Goal: Transaction & Acquisition: Purchase product/service

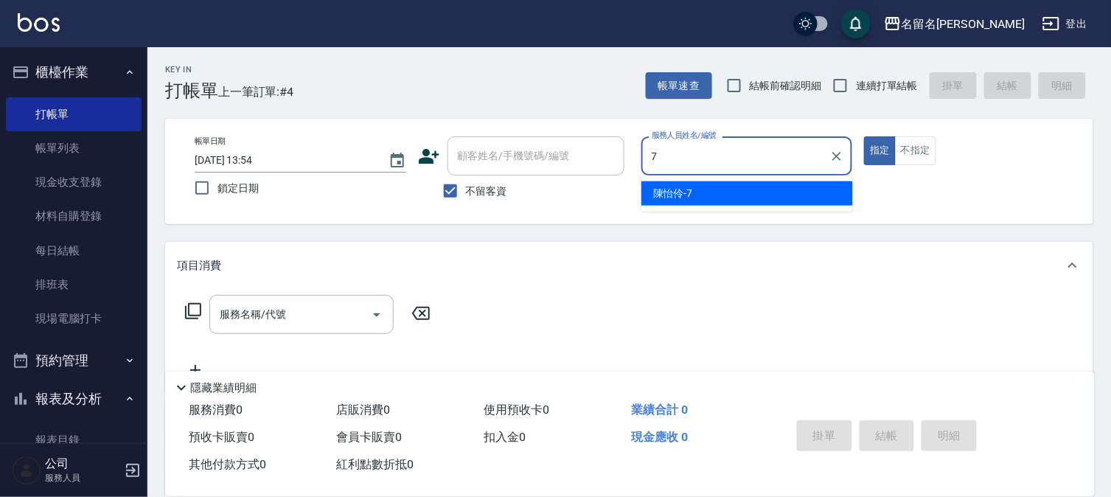
type input "7"
type button "true"
type input "陳怡伶-7"
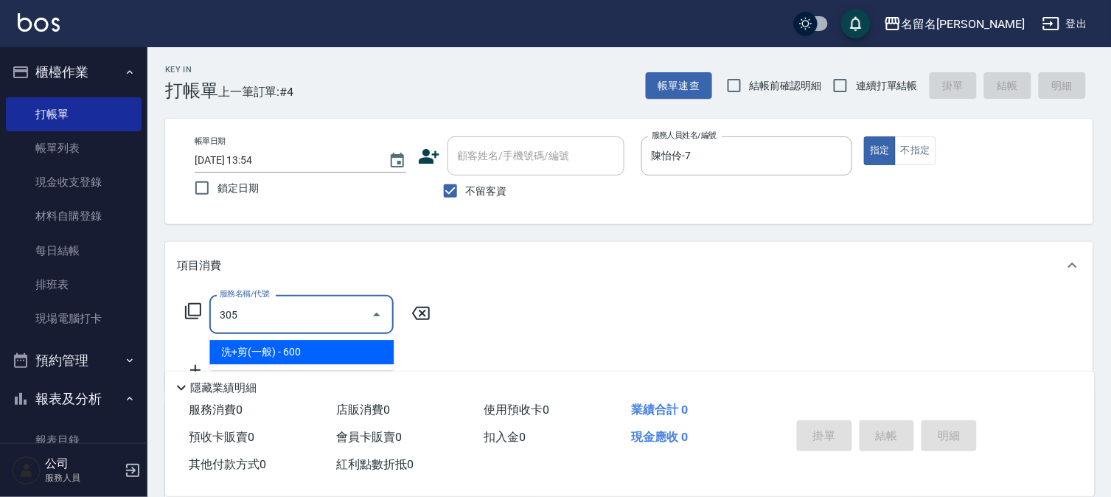
type input "洗+剪(一般)(305)"
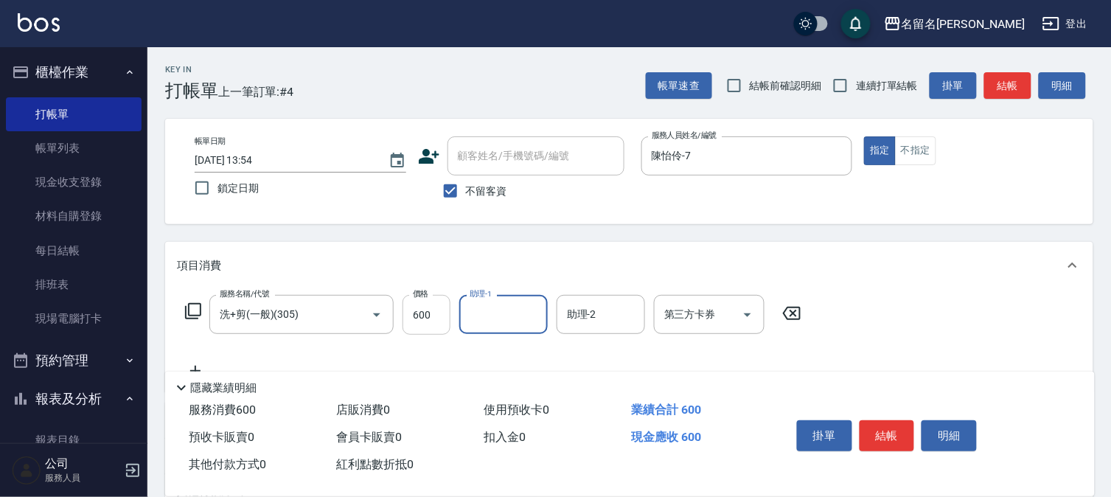
click at [430, 312] on input "600" at bounding box center [427, 315] width 48 height 40
type input "650"
type input "陳怡伶-7"
click at [890, 430] on button "結帳" at bounding box center [887, 435] width 55 height 31
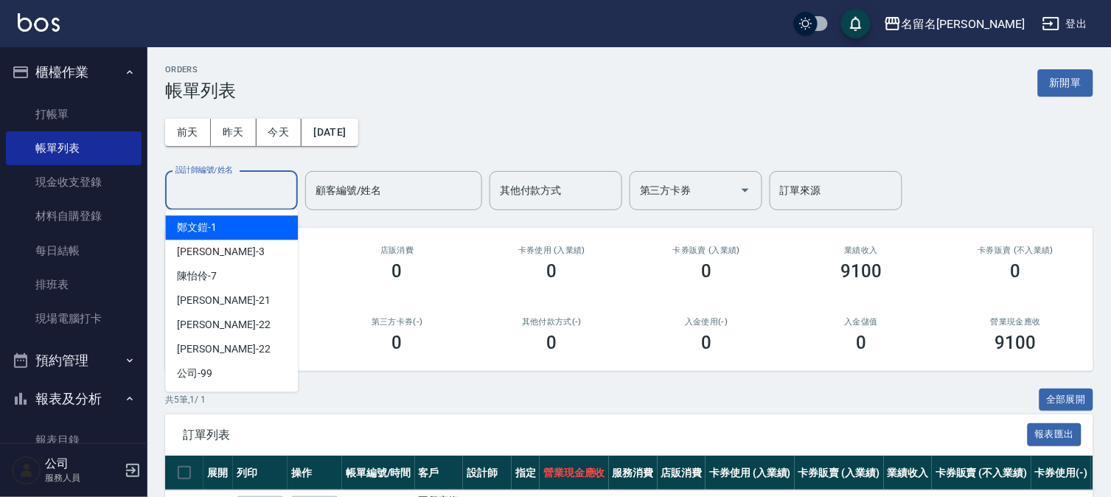
click at [253, 196] on input "設計師編號/姓名" at bounding box center [231, 191] width 119 height 26
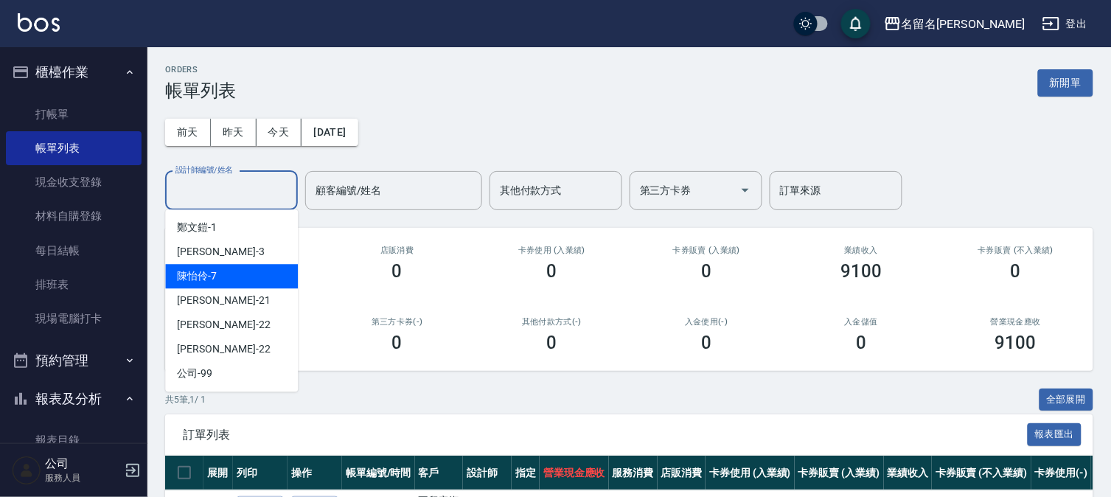
click at [241, 268] on div "陳怡伶 -7" at bounding box center [231, 276] width 133 height 24
type input "陳怡伶-7"
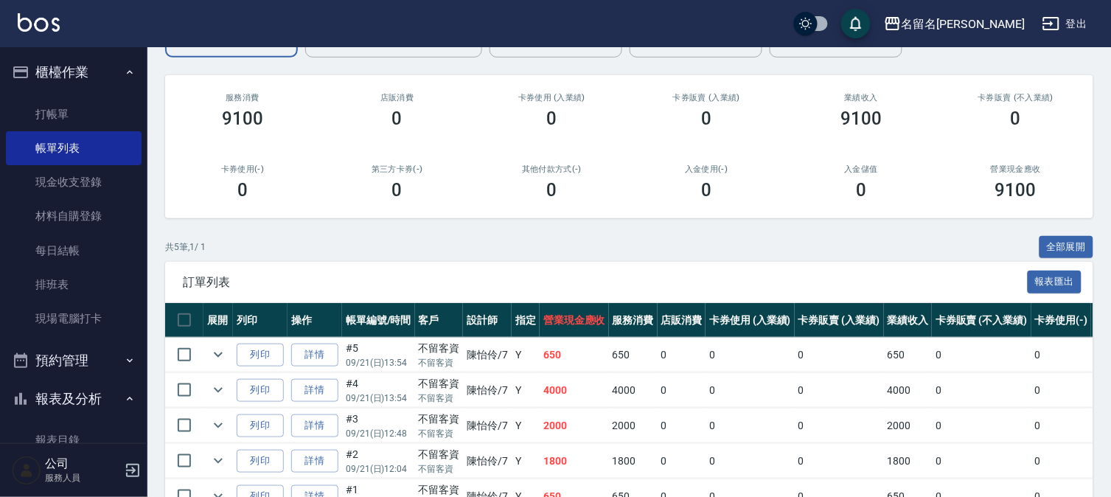
scroll to position [240, 0]
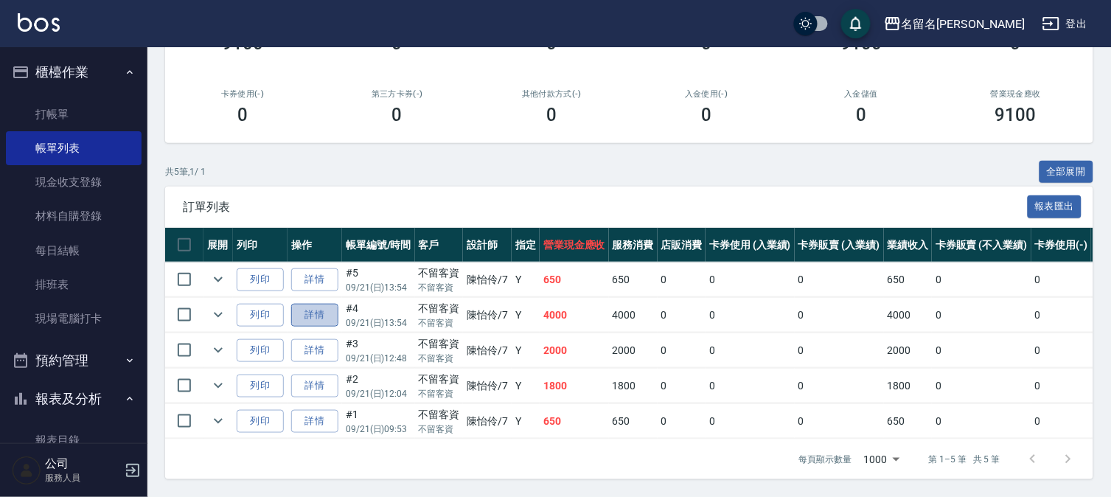
click at [319, 306] on link "詳情" at bounding box center [314, 315] width 47 height 23
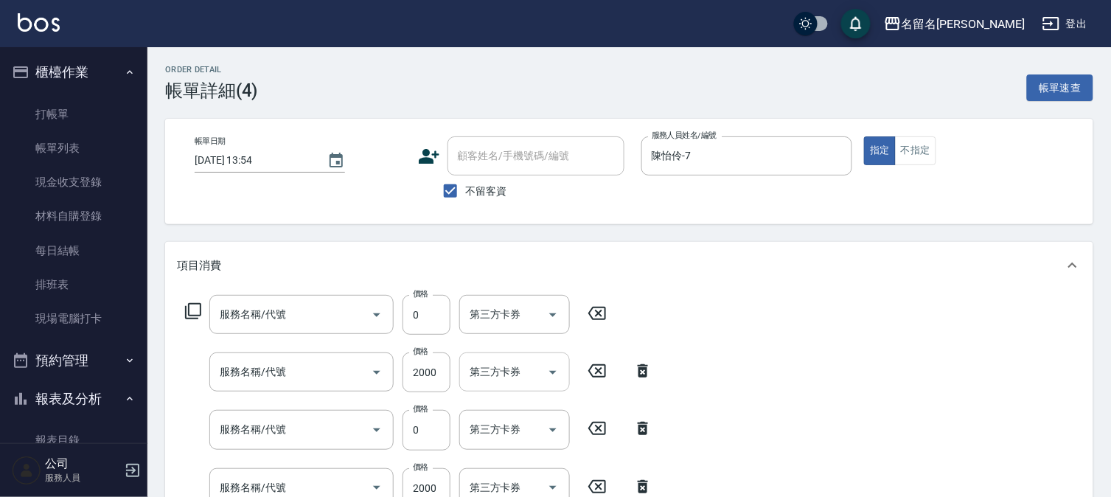
type input "[DATE] 13:54"
checkbox input "true"
type input "陳怡伶-7"
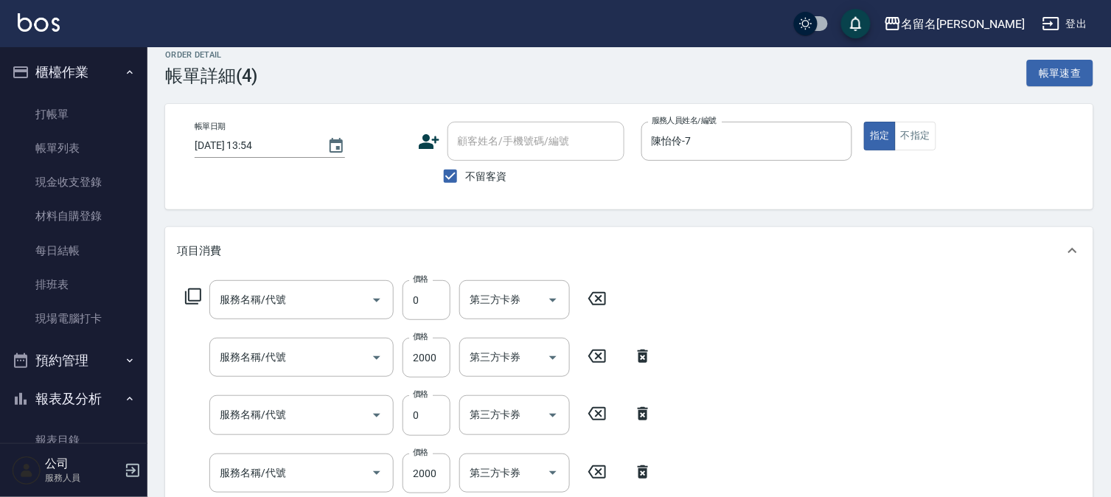
type input "免費護髮(606)"
type input "染髮(405)"
type input "免費護髮(606)"
type input "染髮(405)"
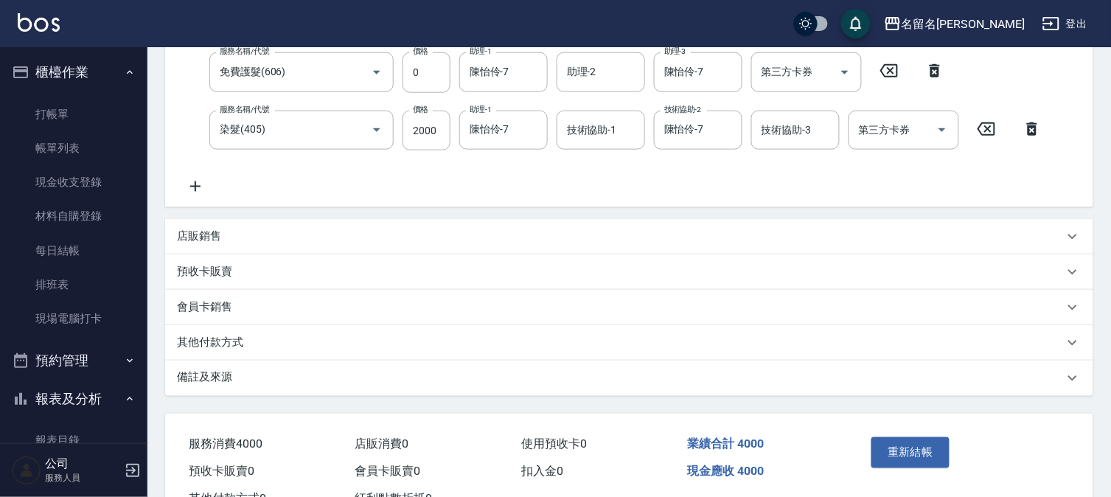
scroll to position [249, 0]
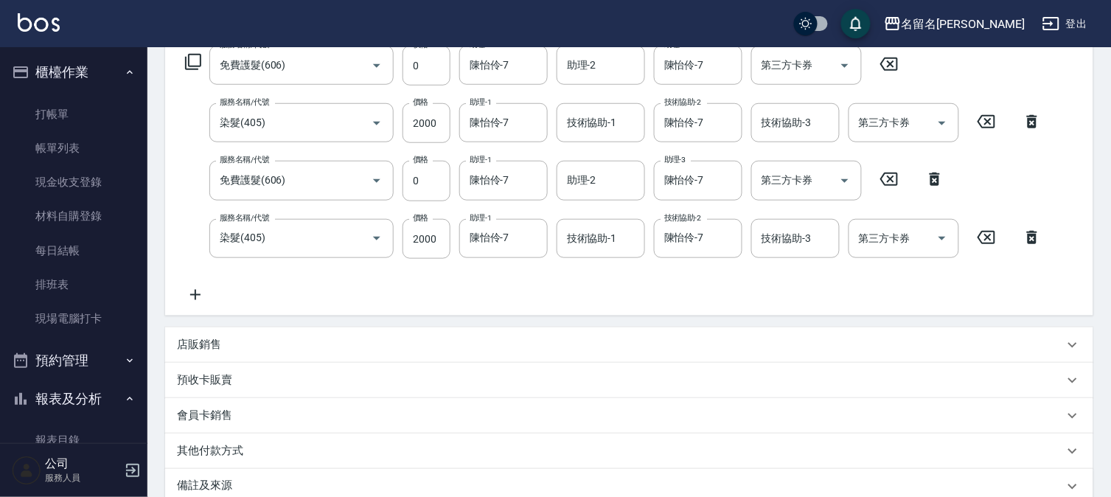
click at [203, 349] on p "店販銷售" at bounding box center [199, 344] width 44 height 15
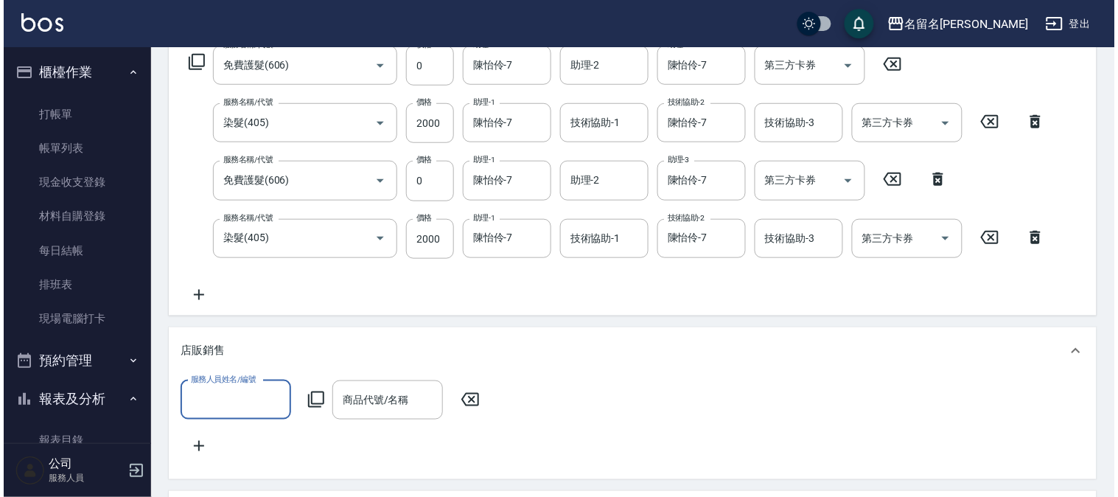
scroll to position [0, 0]
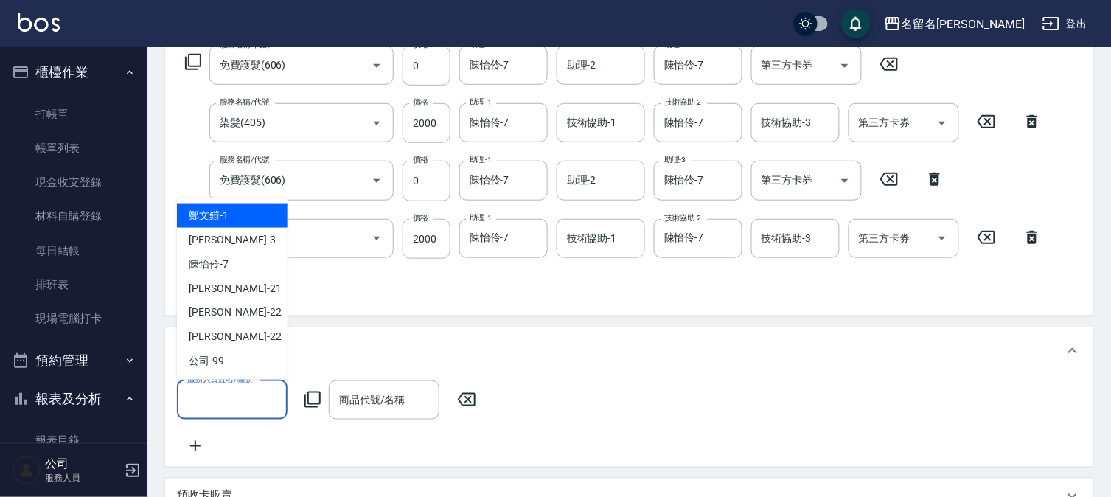
click at [216, 408] on input "服務人員姓名/編號" at bounding box center [232, 400] width 97 height 26
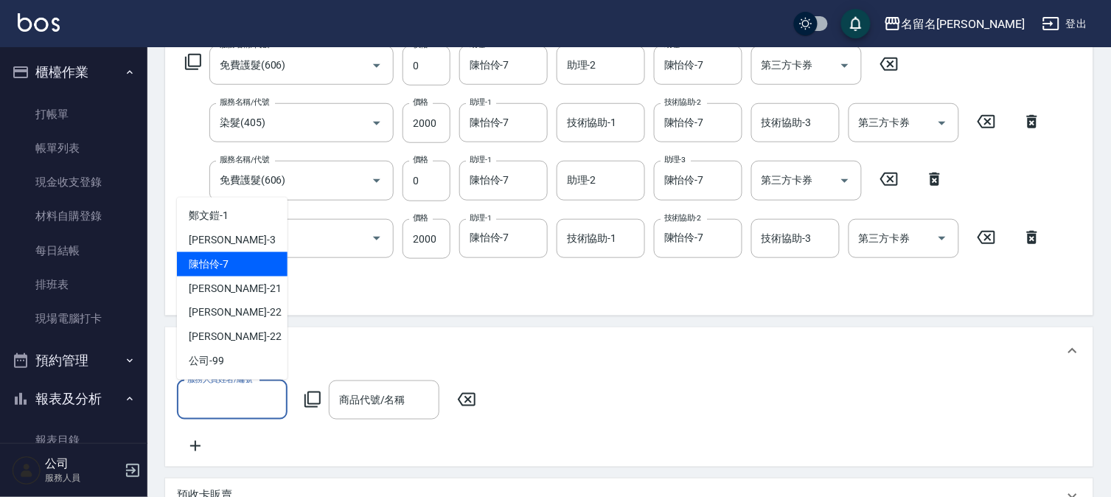
click at [238, 262] on div "陳怡伶 -7" at bounding box center [232, 264] width 111 height 24
type input "陳怡伶-7"
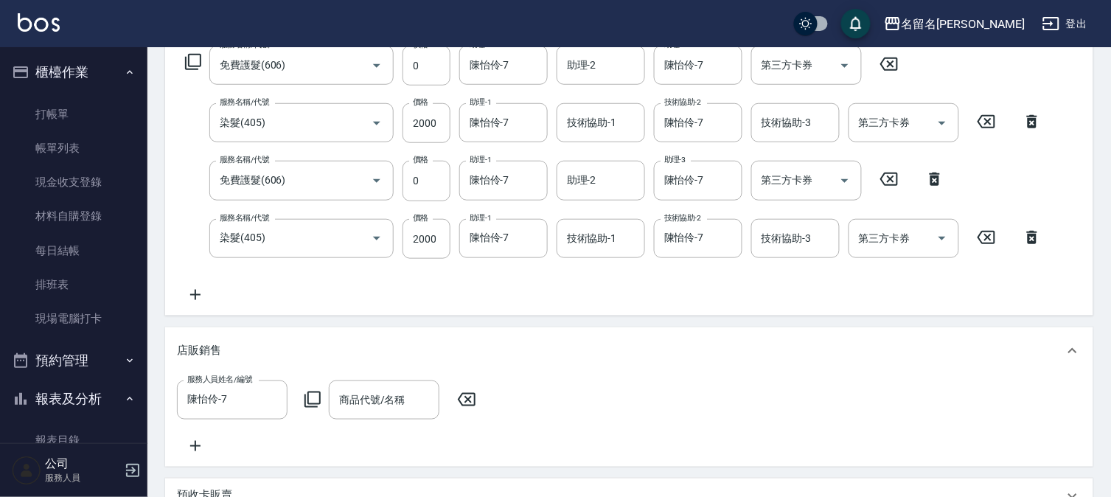
click at [313, 395] on icon at bounding box center [313, 400] width 18 height 18
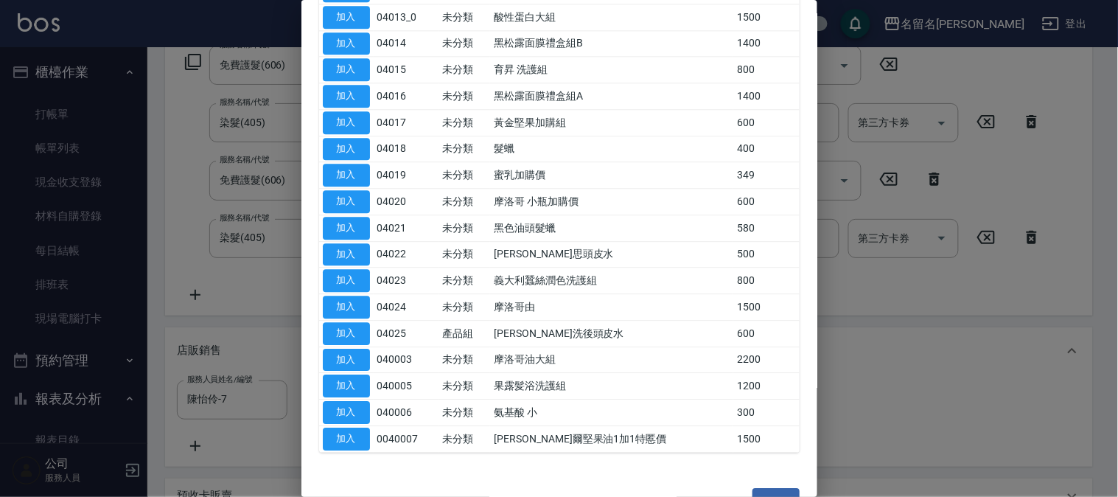
scroll to position [963, 0]
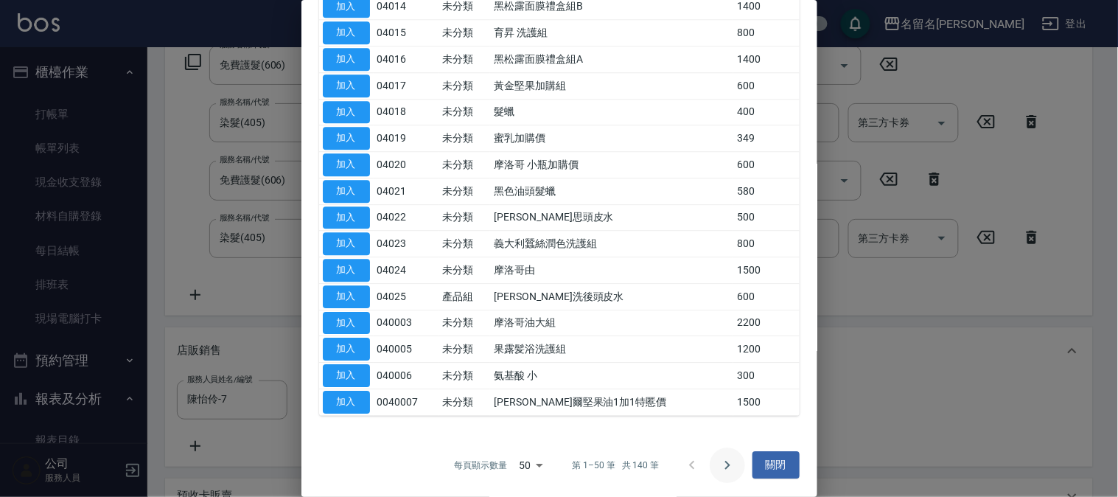
click at [719, 469] on icon "Go to next page" at bounding box center [728, 465] width 18 height 18
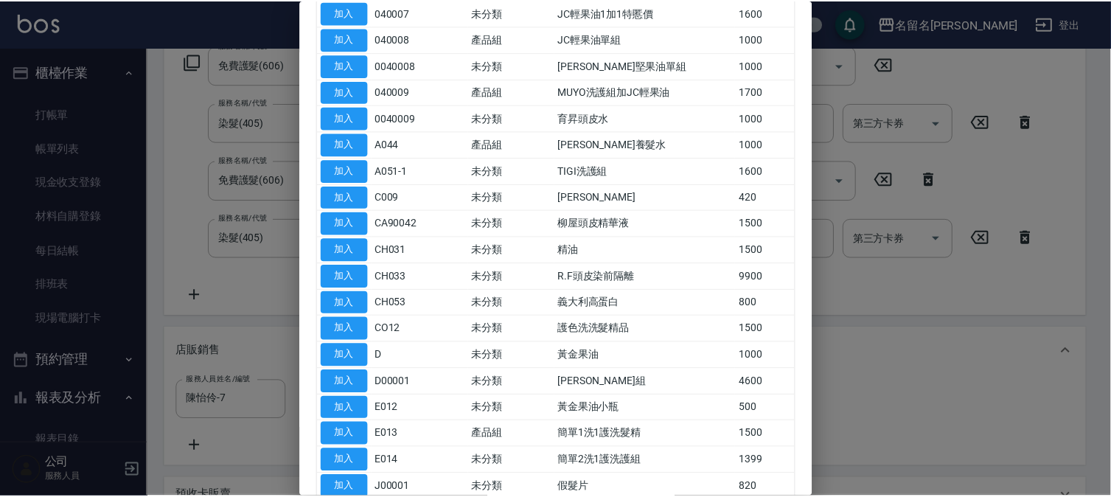
scroll to position [39, 0]
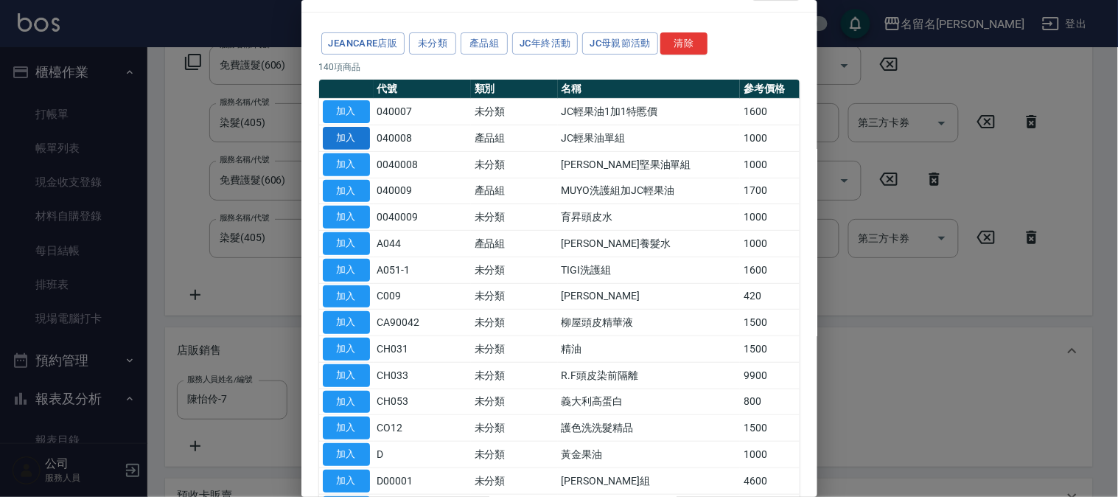
click at [346, 141] on button "加入" at bounding box center [346, 138] width 47 height 23
type input "JC輕果油單組"
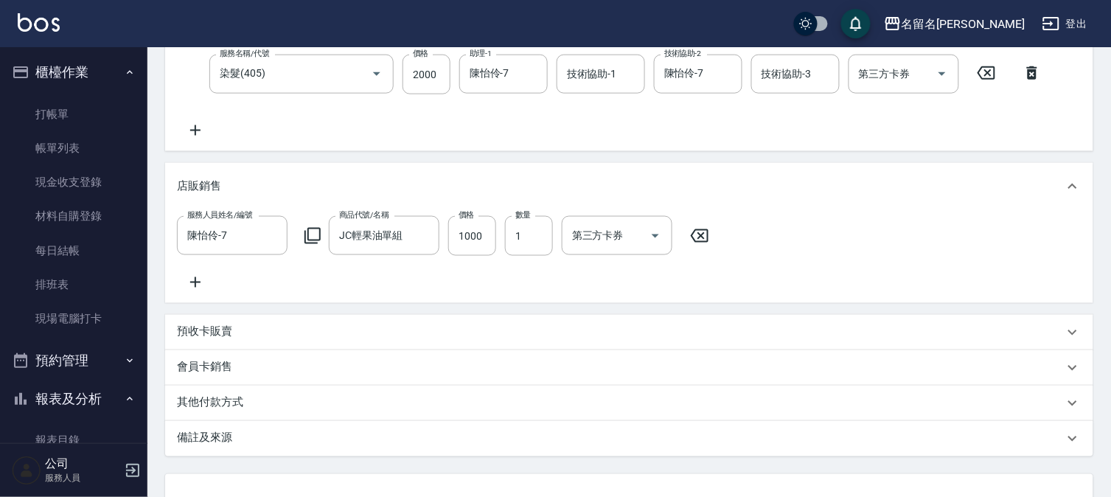
scroll to position [542, 0]
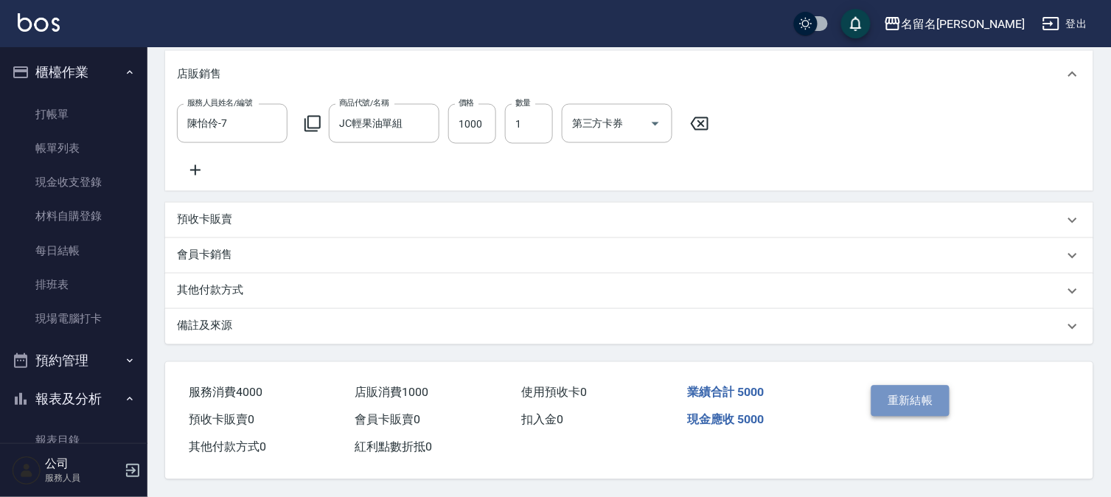
click at [905, 392] on button "重新結帳" at bounding box center [910, 401] width 78 height 31
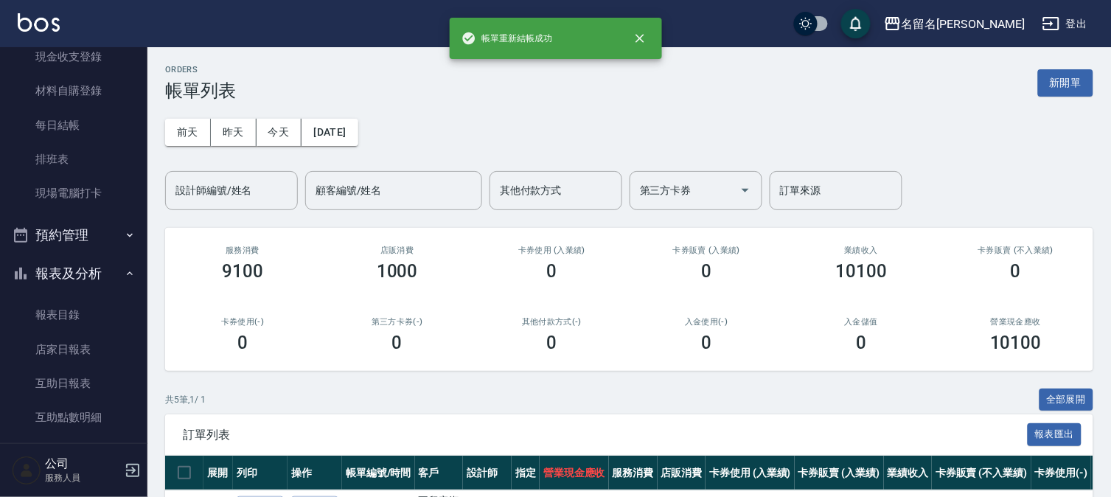
scroll to position [283, 0]
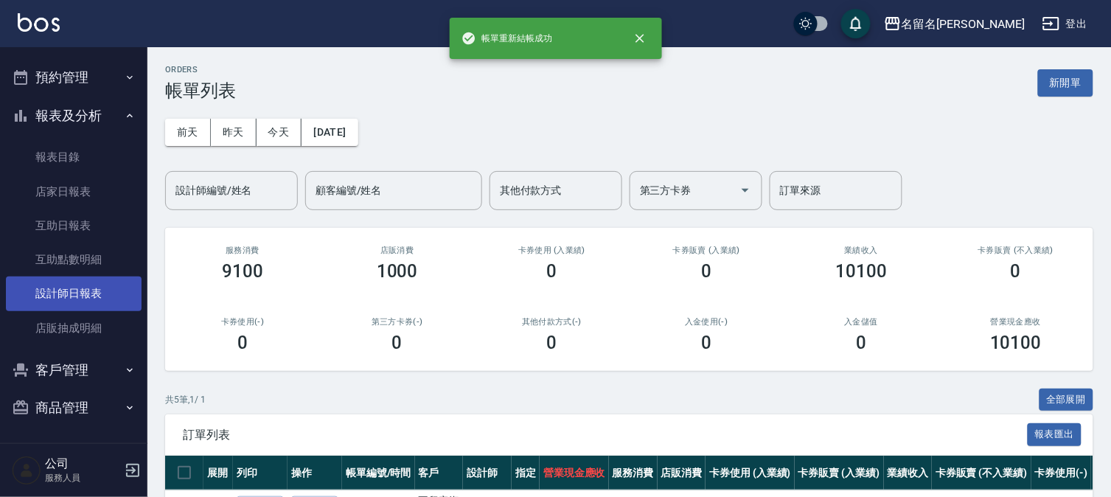
click at [71, 293] on link "設計師日報表" at bounding box center [74, 293] width 136 height 34
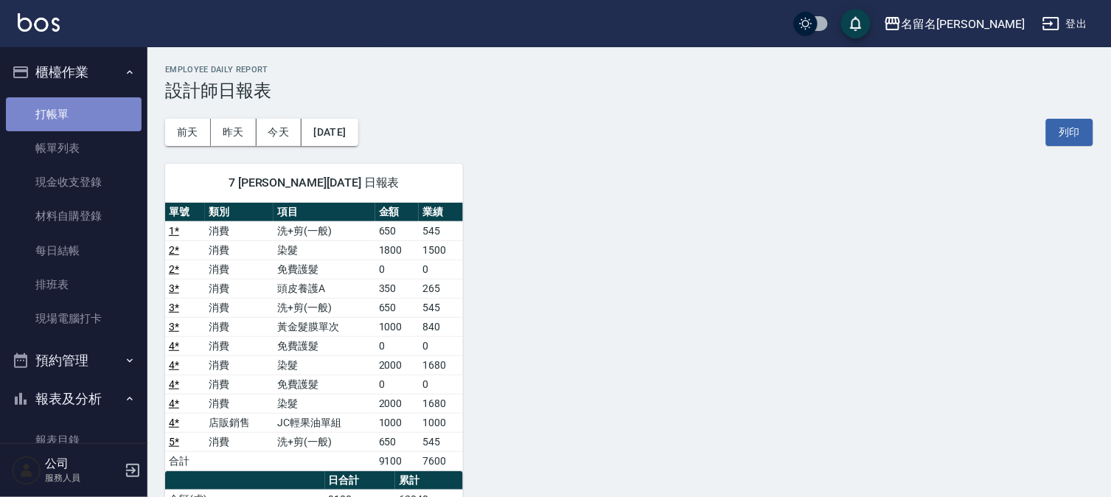
click at [119, 107] on link "打帳單" at bounding box center [74, 114] width 136 height 34
